Goal: Ask a question

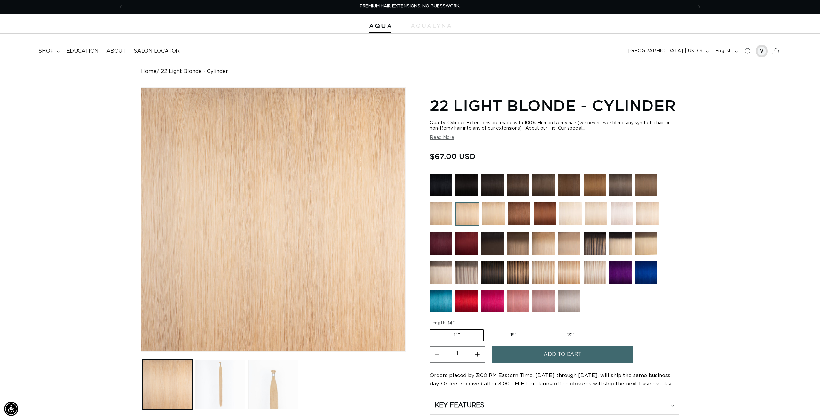
scroll to position [1, 0]
click at [747, 49] on icon "Search" at bounding box center [747, 51] width 7 height 7
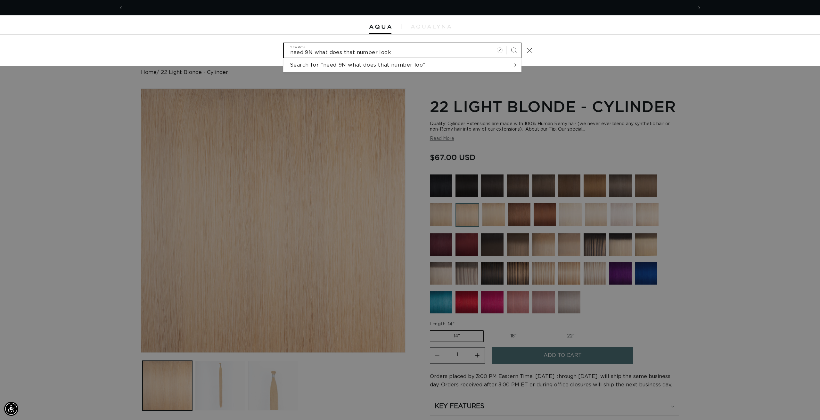
scroll to position [0, 0]
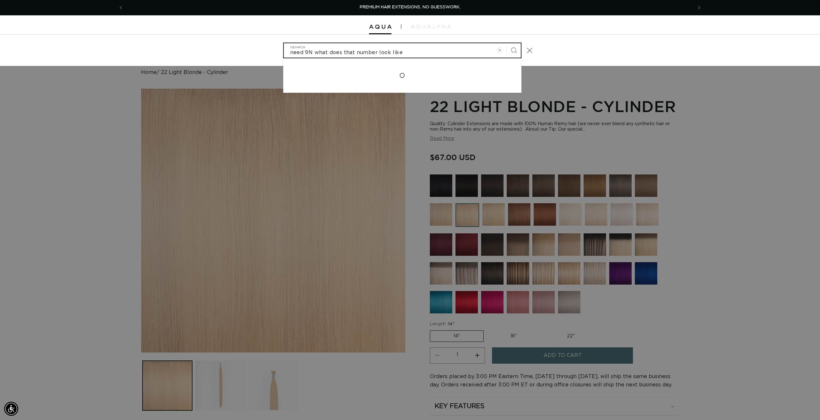
type input "need 9N what does that number look like"
click at [513, 50] on button "Search" at bounding box center [514, 50] width 14 height 14
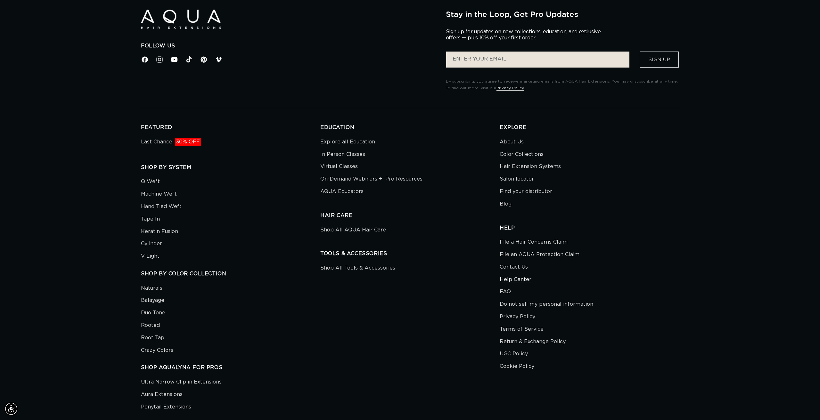
click at [515, 274] on link "Help Center" at bounding box center [516, 280] width 32 height 12
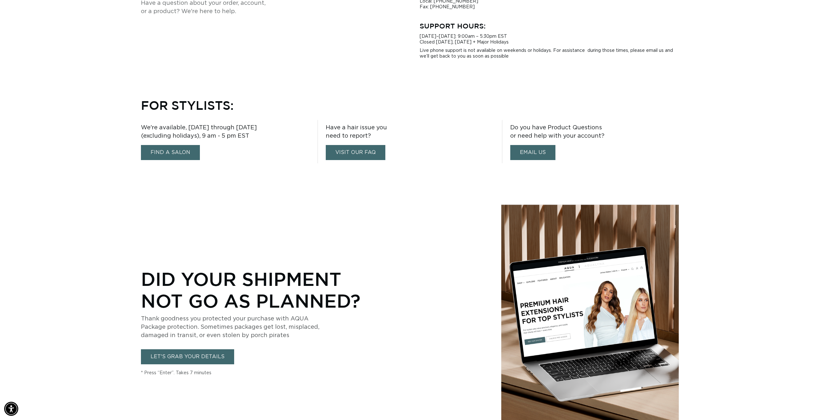
click at [533, 150] on link "email us" at bounding box center [532, 152] width 45 height 15
click at [760, 58] on div "Contact Customer Support Have a question about your order, account, or a produc…" at bounding box center [410, 4] width 820 height 109
